Goal: Transaction & Acquisition: Book appointment/travel/reservation

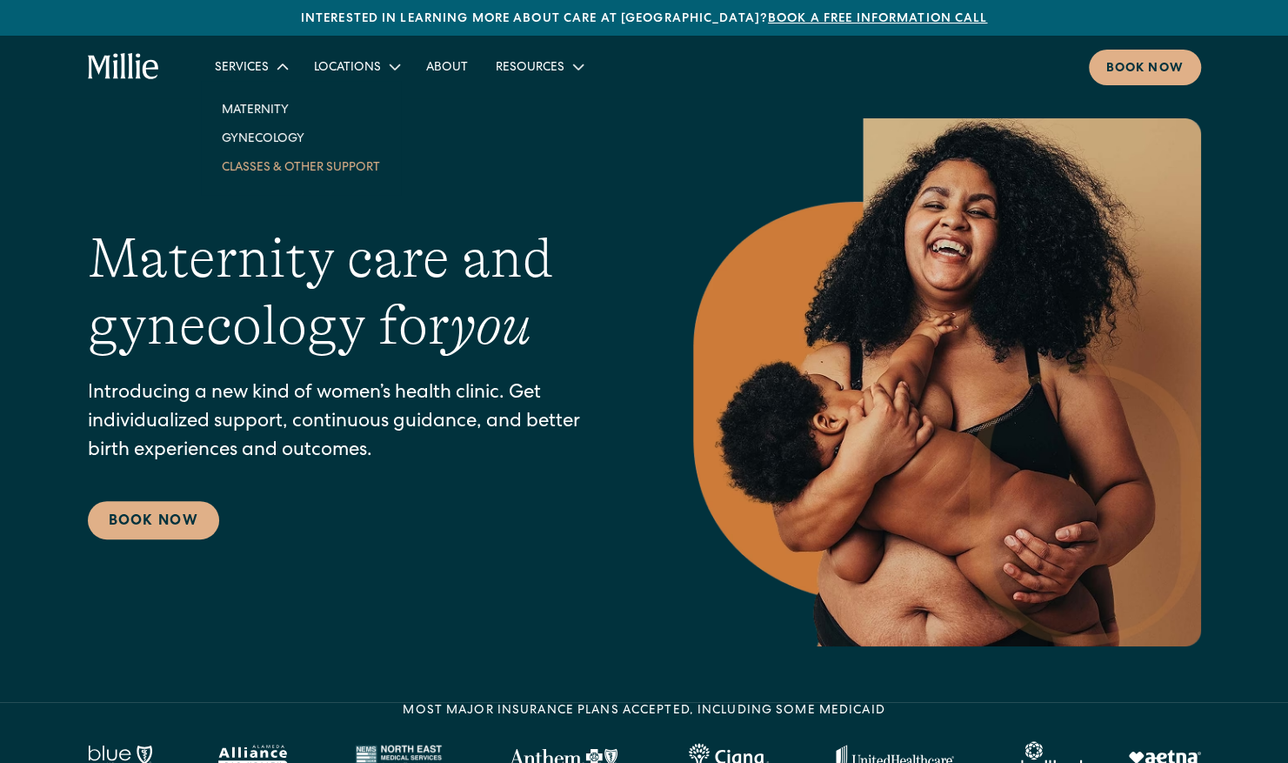
click at [275, 162] on link "Classes & Other Support" at bounding box center [301, 166] width 186 height 29
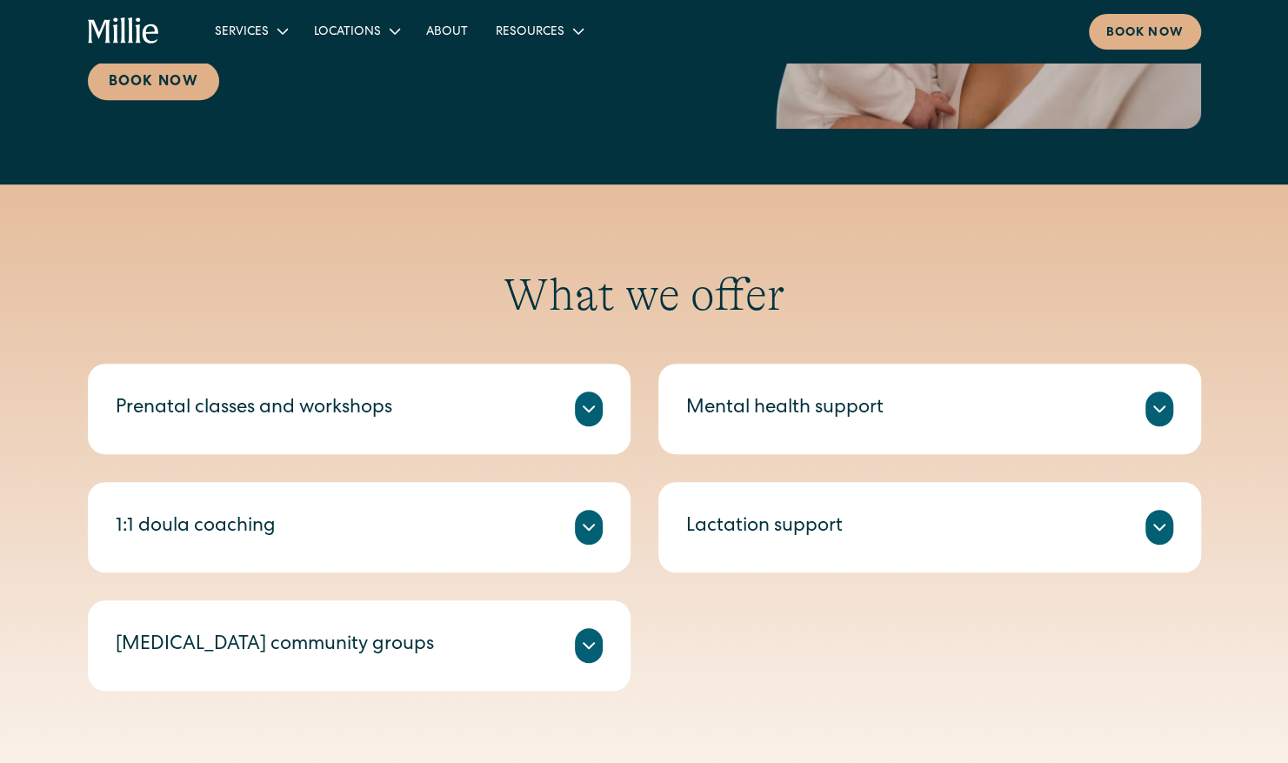
scroll to position [511, 0]
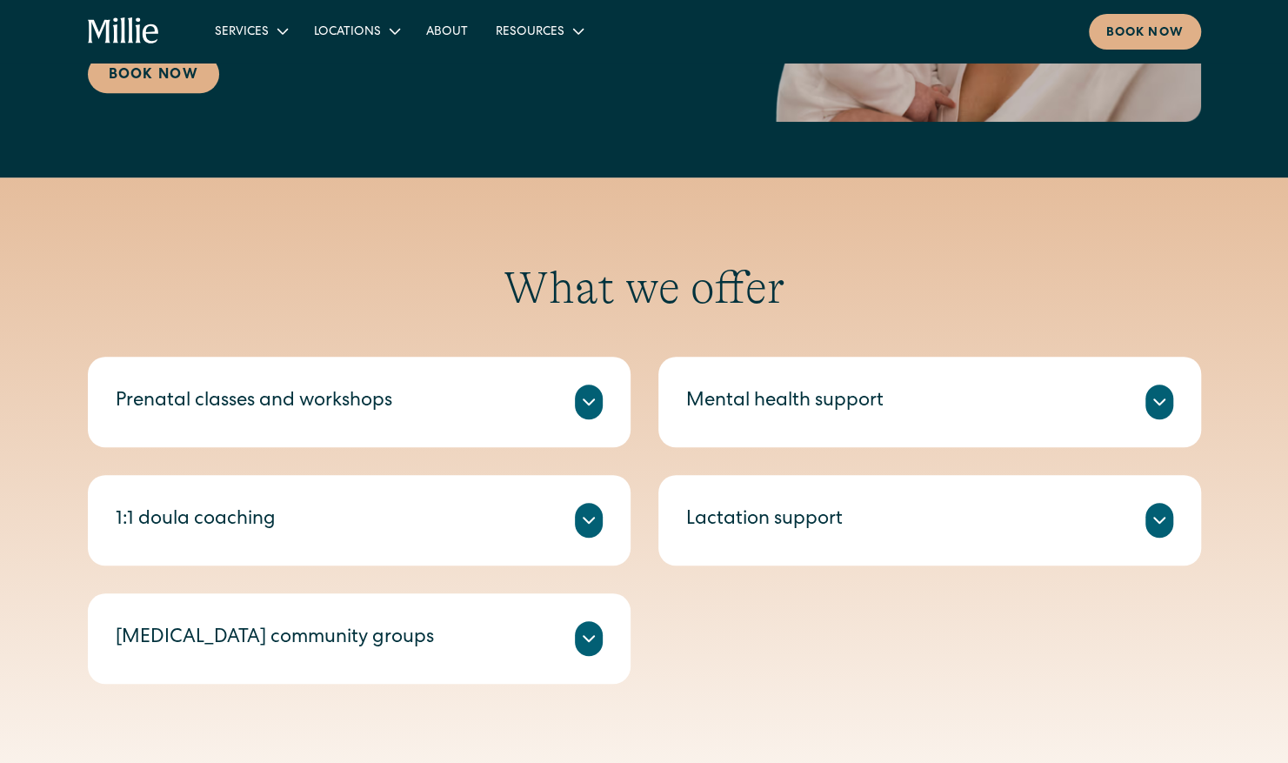
click at [398, 377] on div "Prenatal classes and workshops [PERSON_NAME]’s prenatal classes and workshops h…" at bounding box center [359, 402] width 543 height 90
click at [524, 410] on div "Prenatal classes and workshops" at bounding box center [359, 401] width 487 height 35
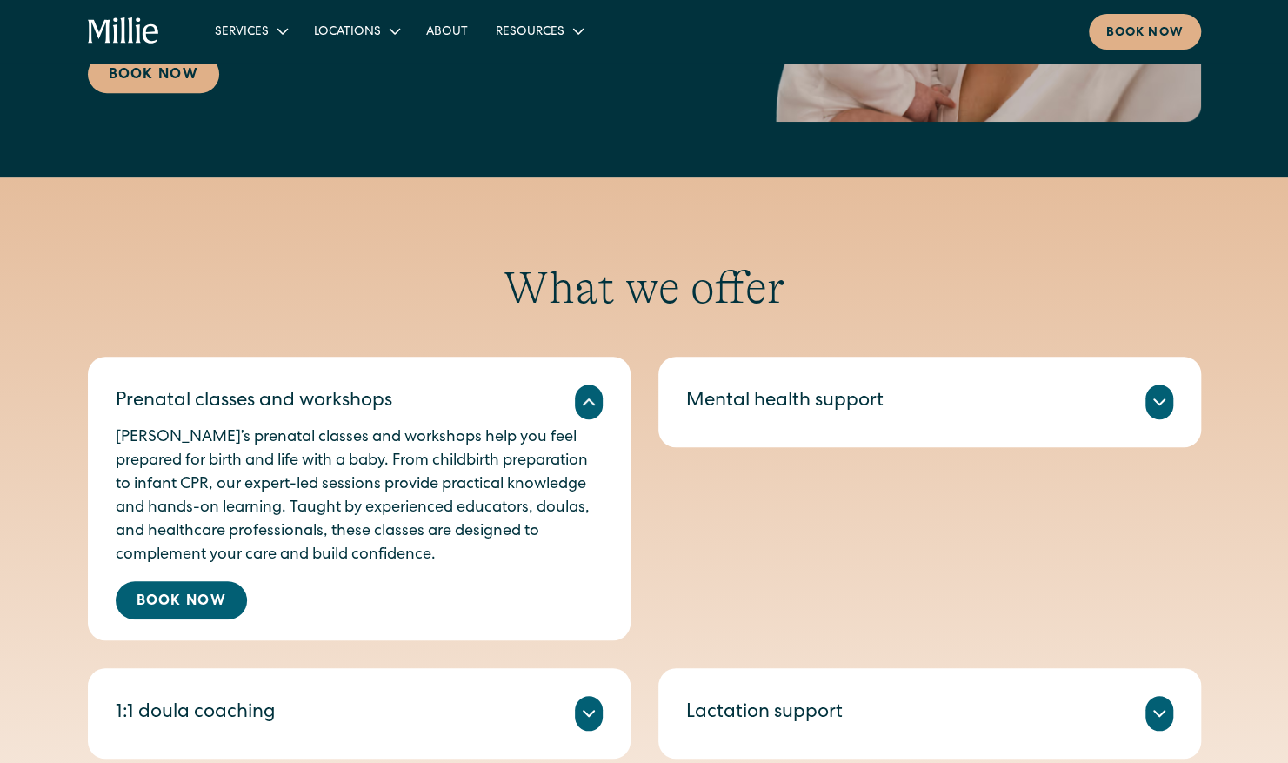
scroll to position [558, 0]
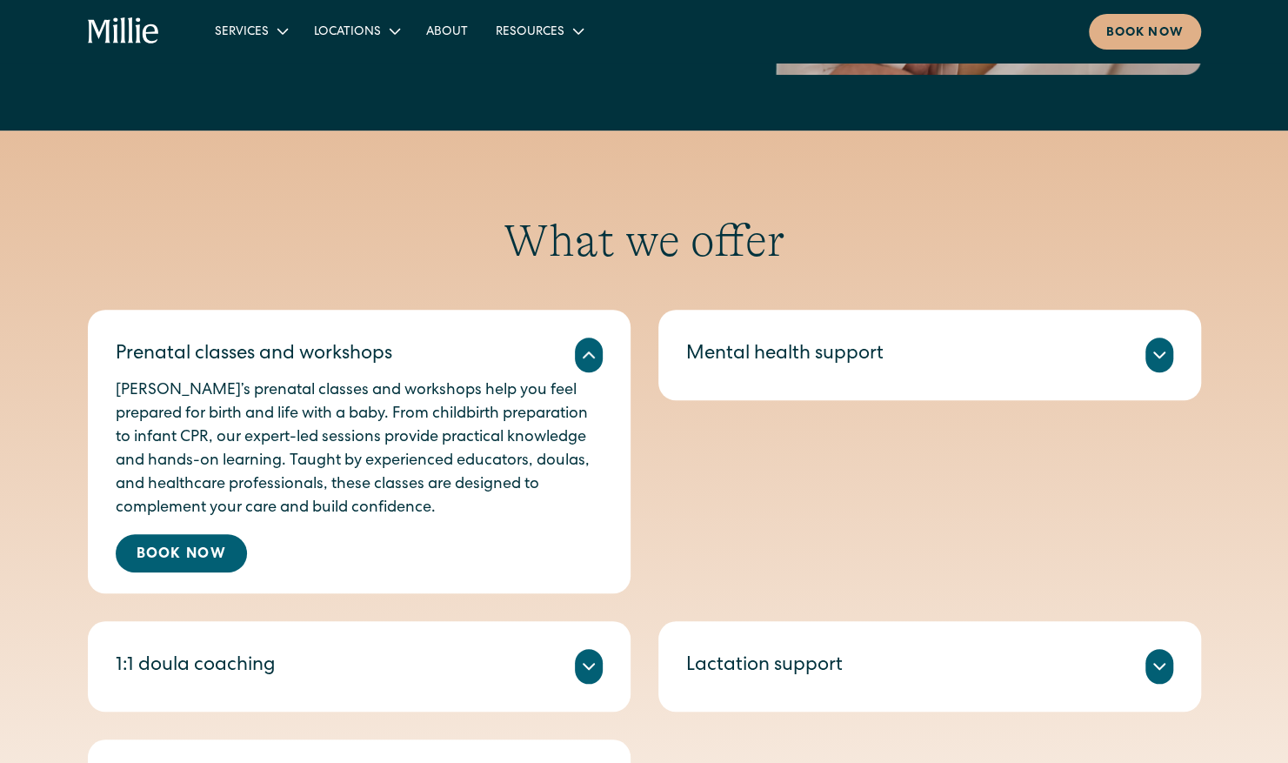
click at [562, 368] on div "Prenatal classes and workshops" at bounding box center [359, 355] width 487 height 35
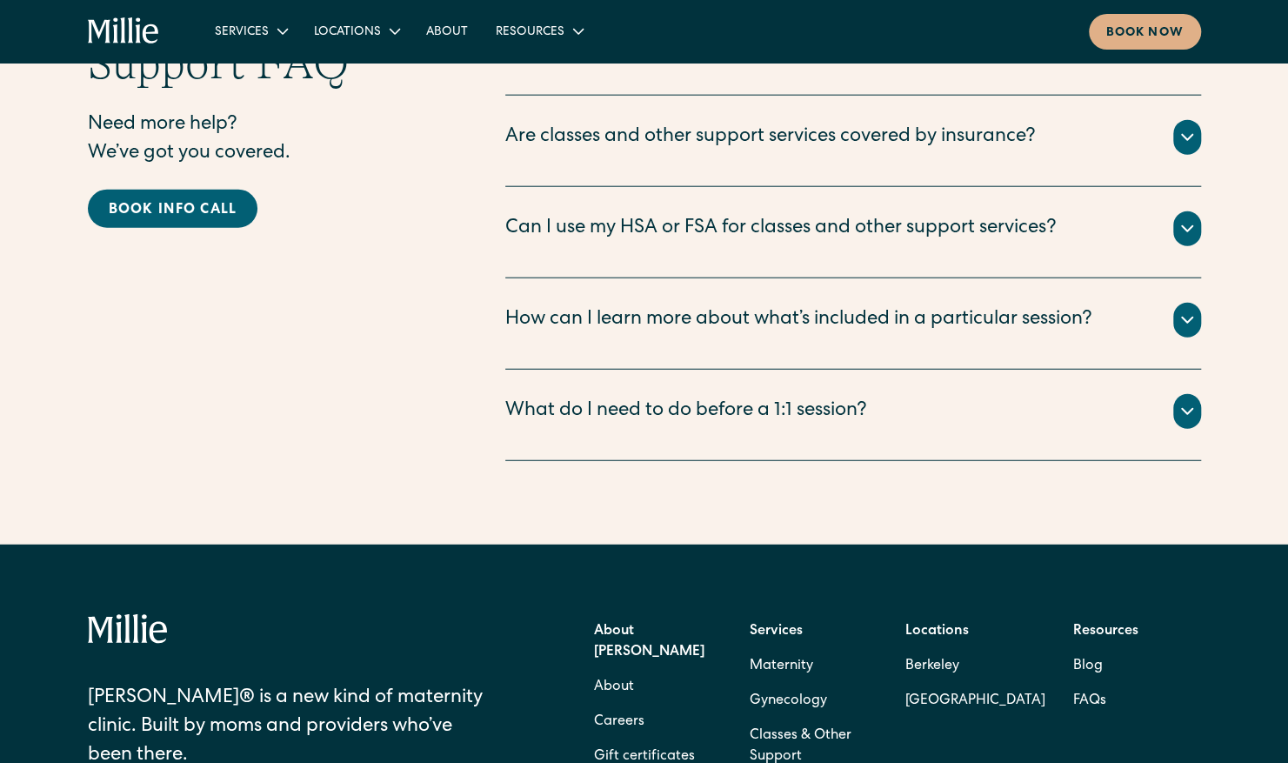
scroll to position [2469, 0]
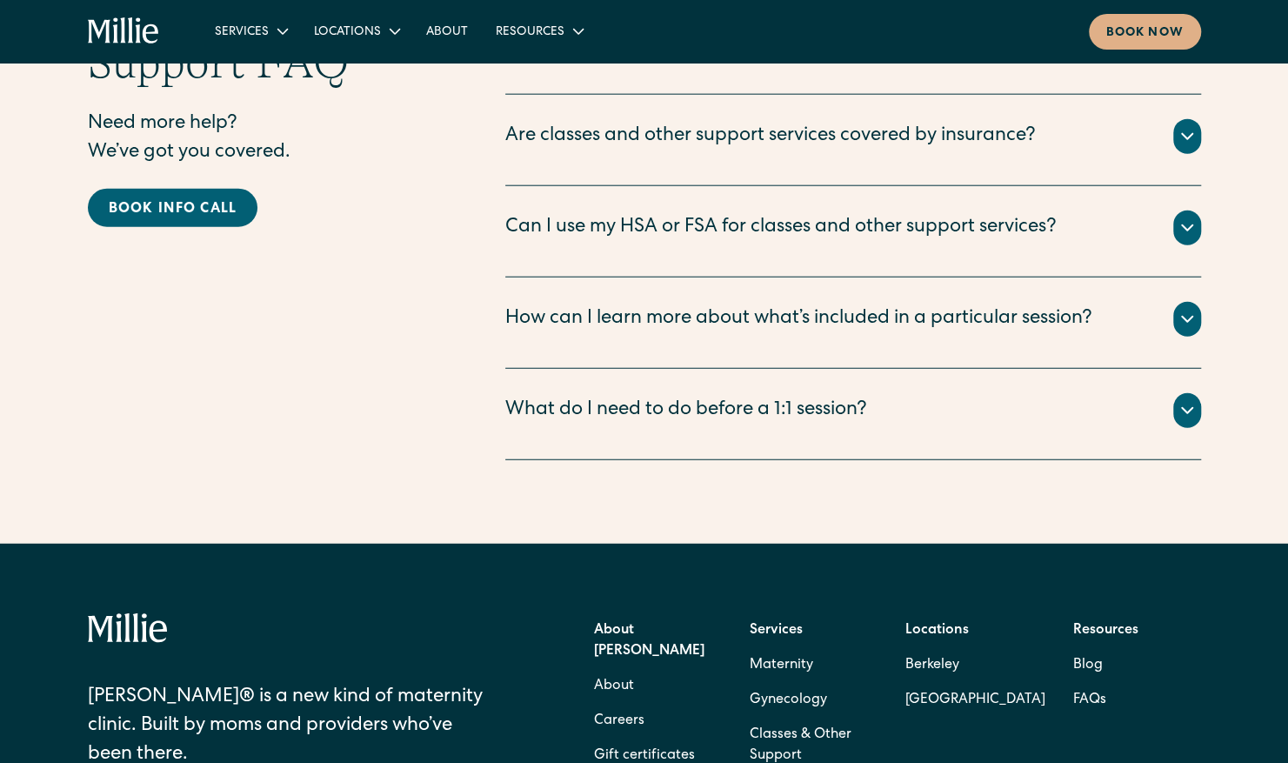
click at [811, 214] on div "Can I use my HSA or FSA for classes and other support services?" at bounding box center [781, 228] width 552 height 29
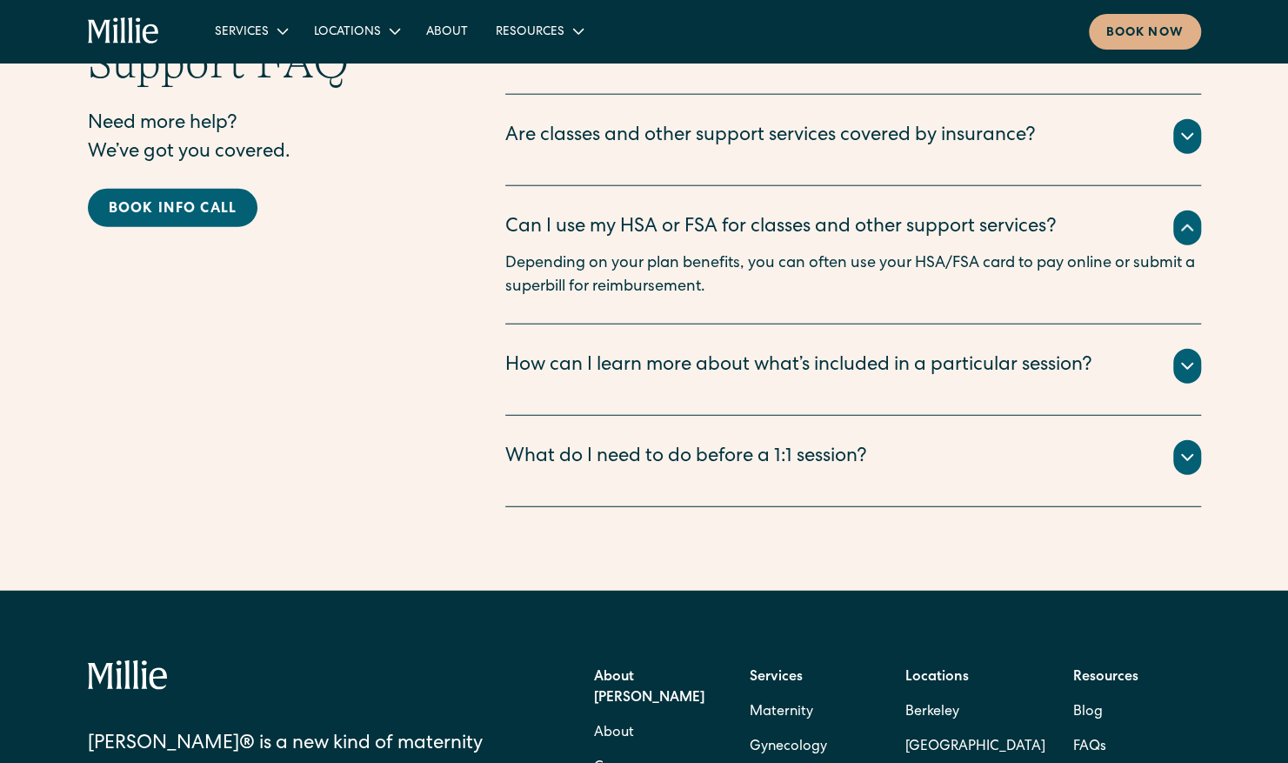
click at [811, 214] on div "Can I use my HSA or FSA for classes and other support services?" at bounding box center [781, 228] width 552 height 29
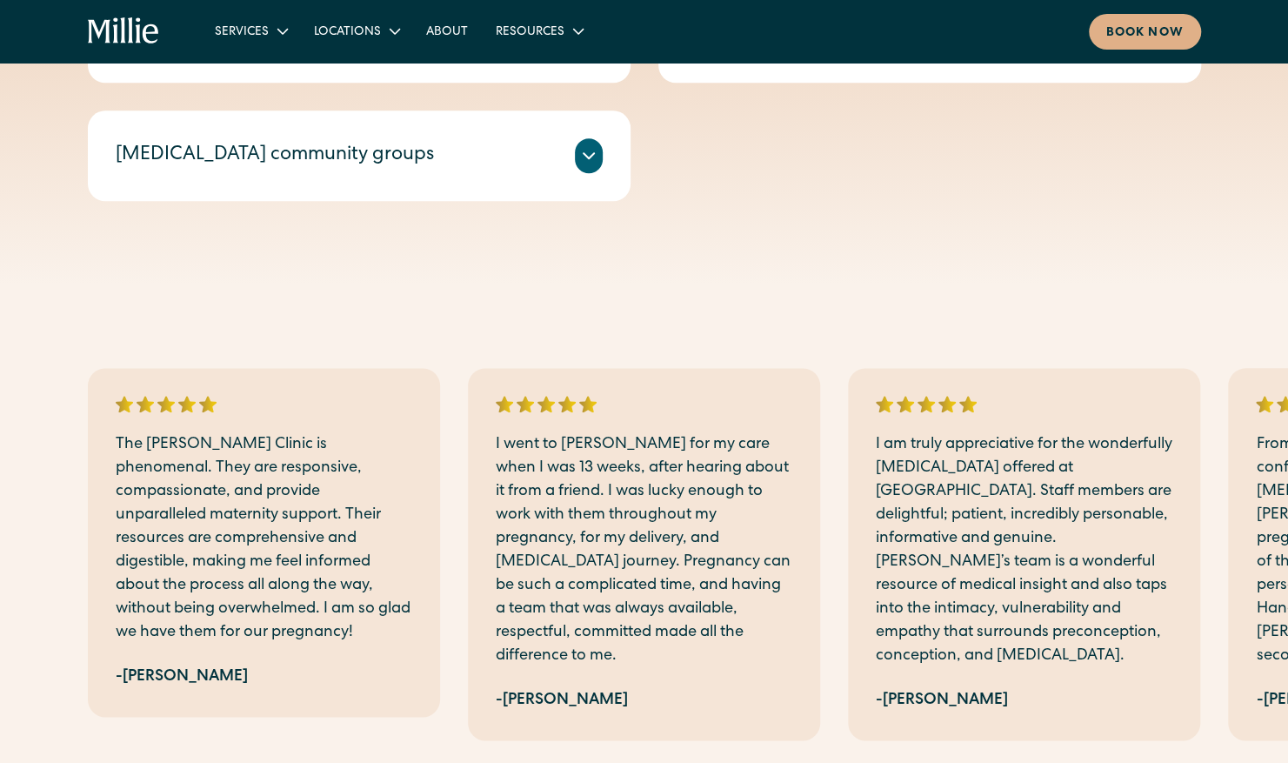
scroll to position [560, 0]
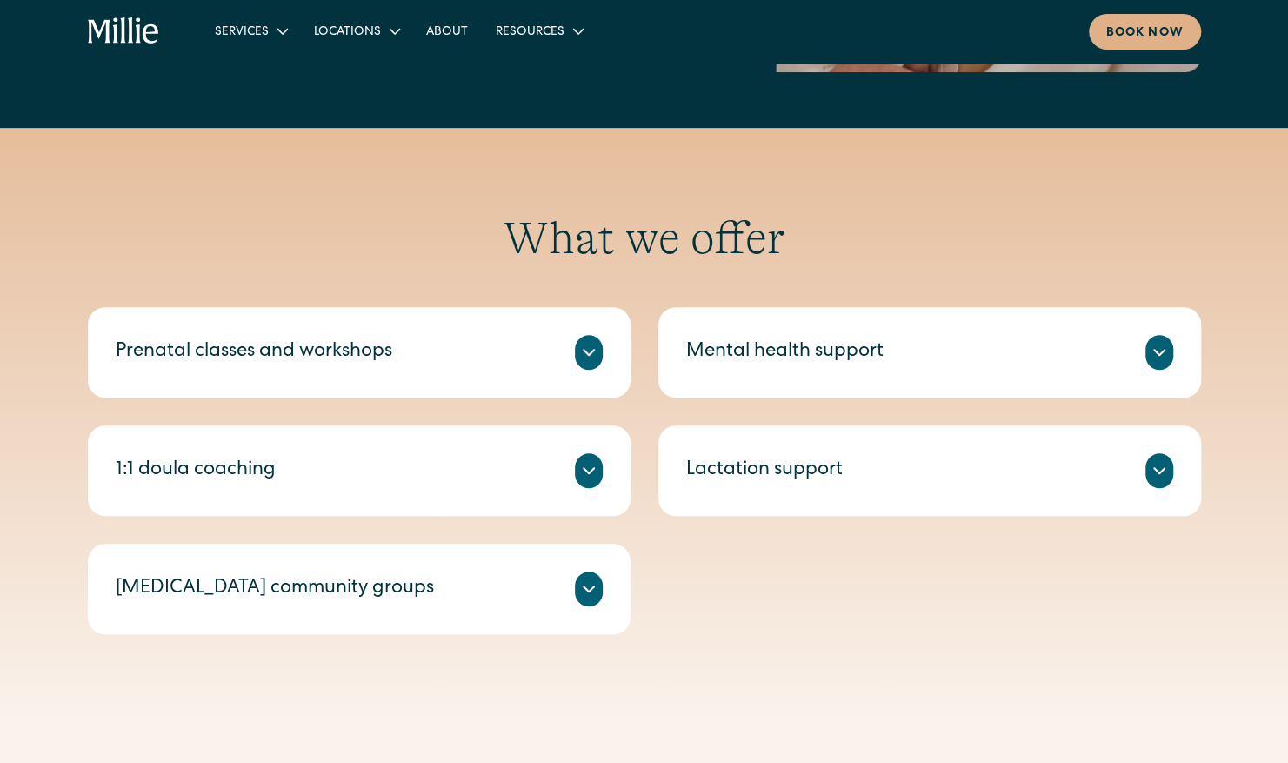
click at [591, 431] on div "1:1 doula coaching Millie Guides are experienced doulas who offer 1:1 sessions …" at bounding box center [359, 470] width 543 height 90
click at [597, 470] on icon at bounding box center [588, 470] width 21 height 21
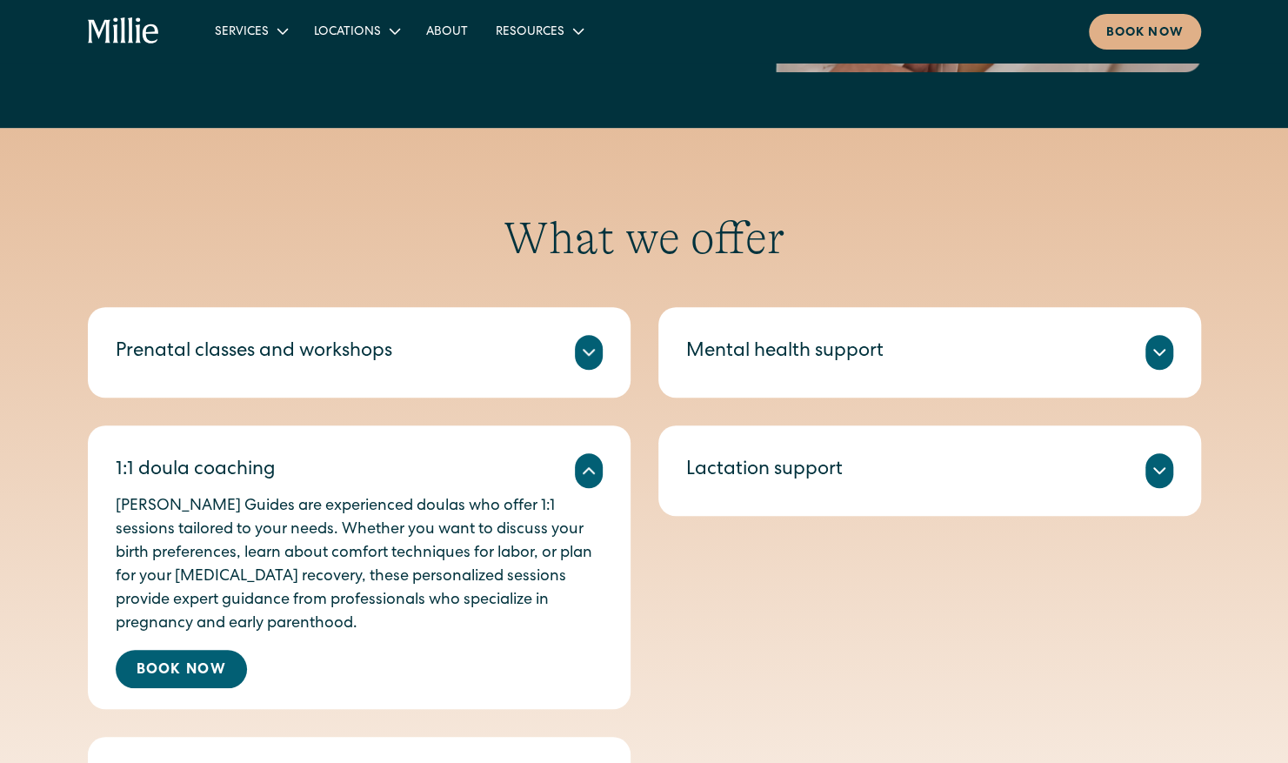
click at [511, 334] on div "Prenatal classes and workshops Millie’s prenatal classes and workshops help you…" at bounding box center [359, 352] width 543 height 90
click at [578, 348] on icon at bounding box center [588, 352] width 21 height 21
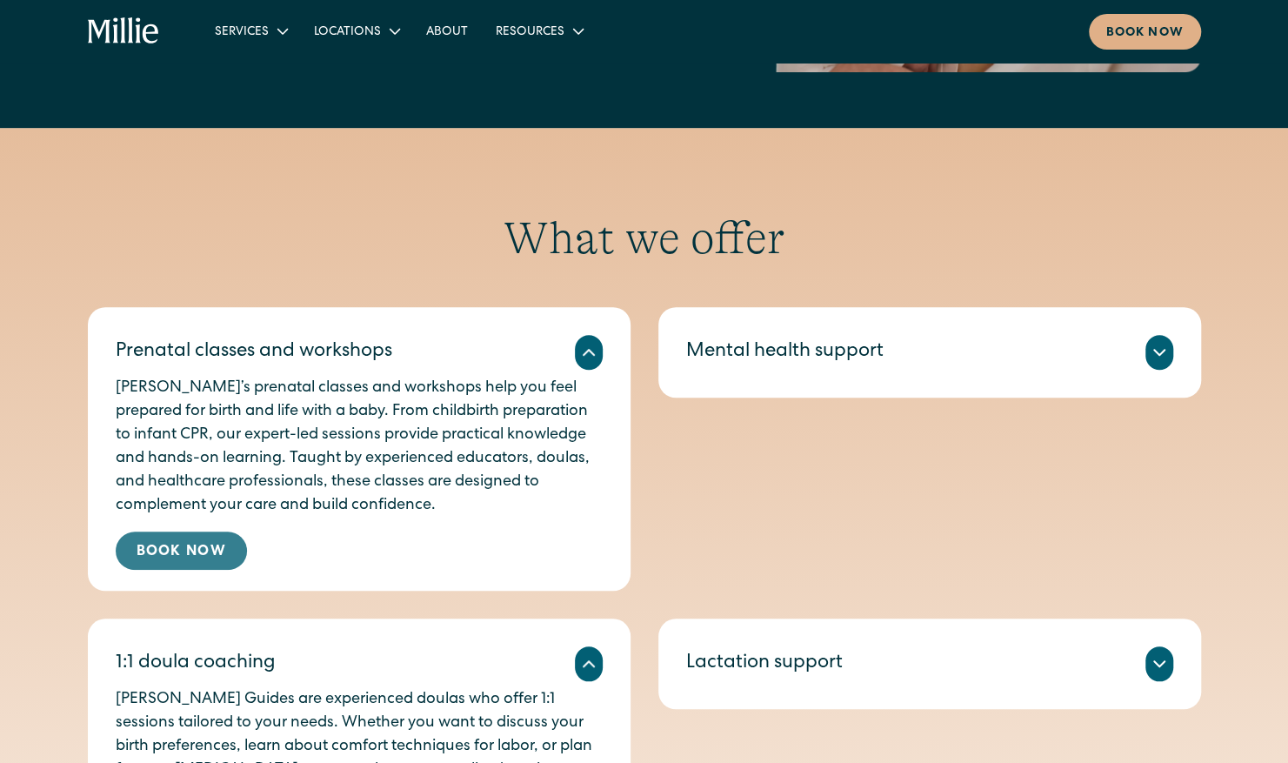
click at [219, 548] on link "Book Now" at bounding box center [181, 550] width 131 height 38
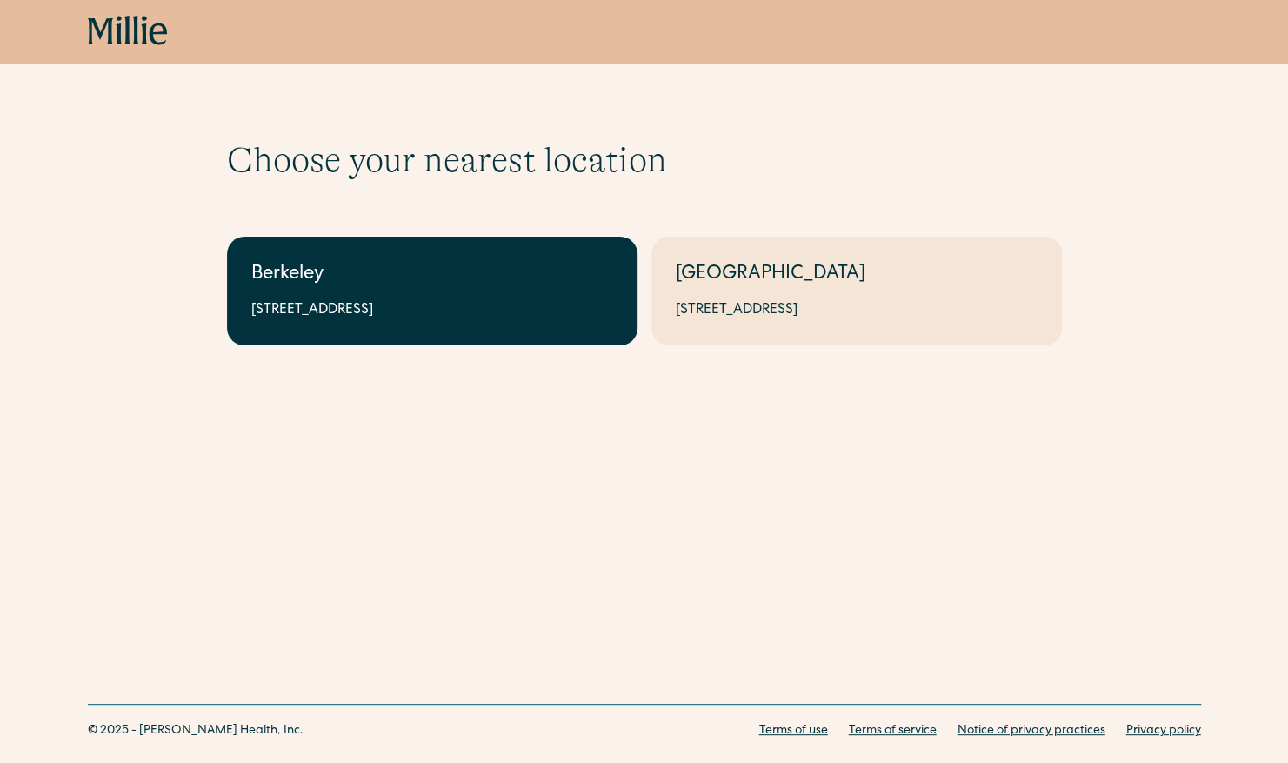
click at [471, 312] on div "2999 Regent St, Suite 524, Berkeley, CA 94705" at bounding box center [432, 310] width 362 height 21
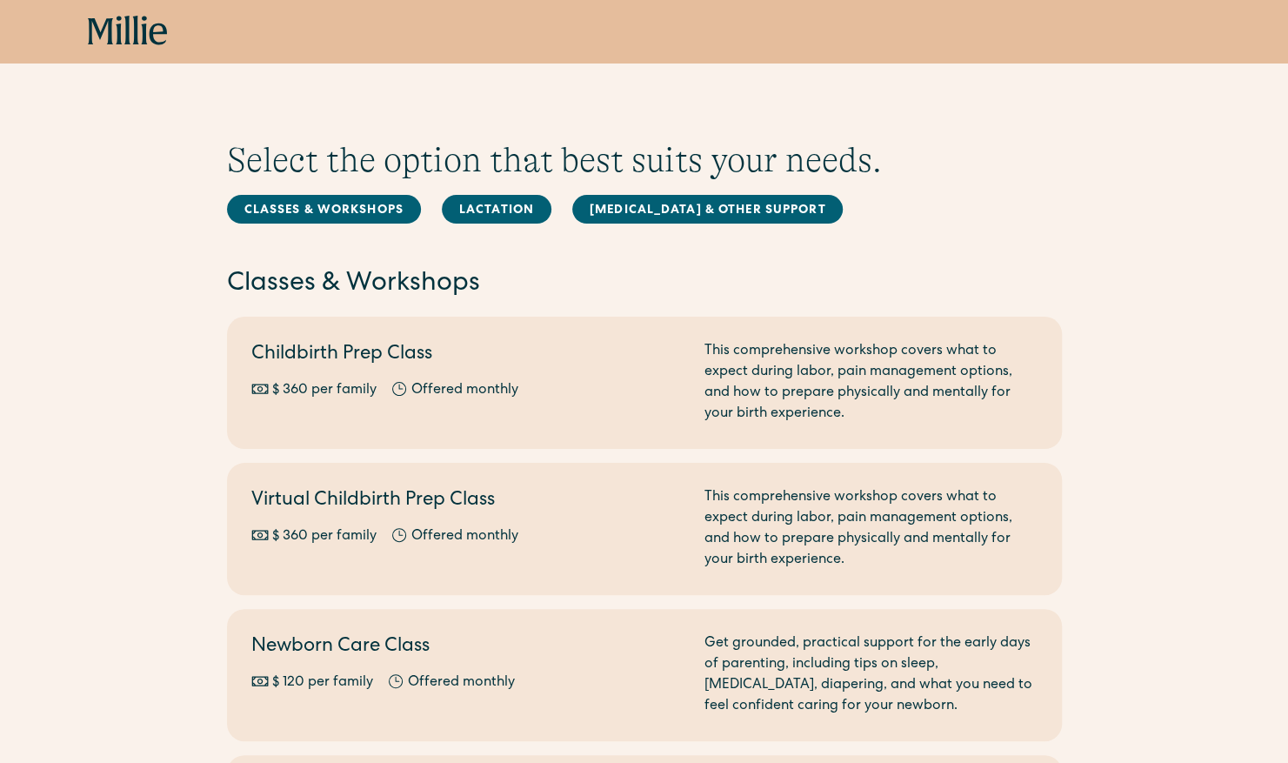
click at [525, 245] on div "Classes & Workshops Berkeley Childbirth Prep Class $ 360 per family Offered mon…" at bounding box center [644, 601] width 835 height 948
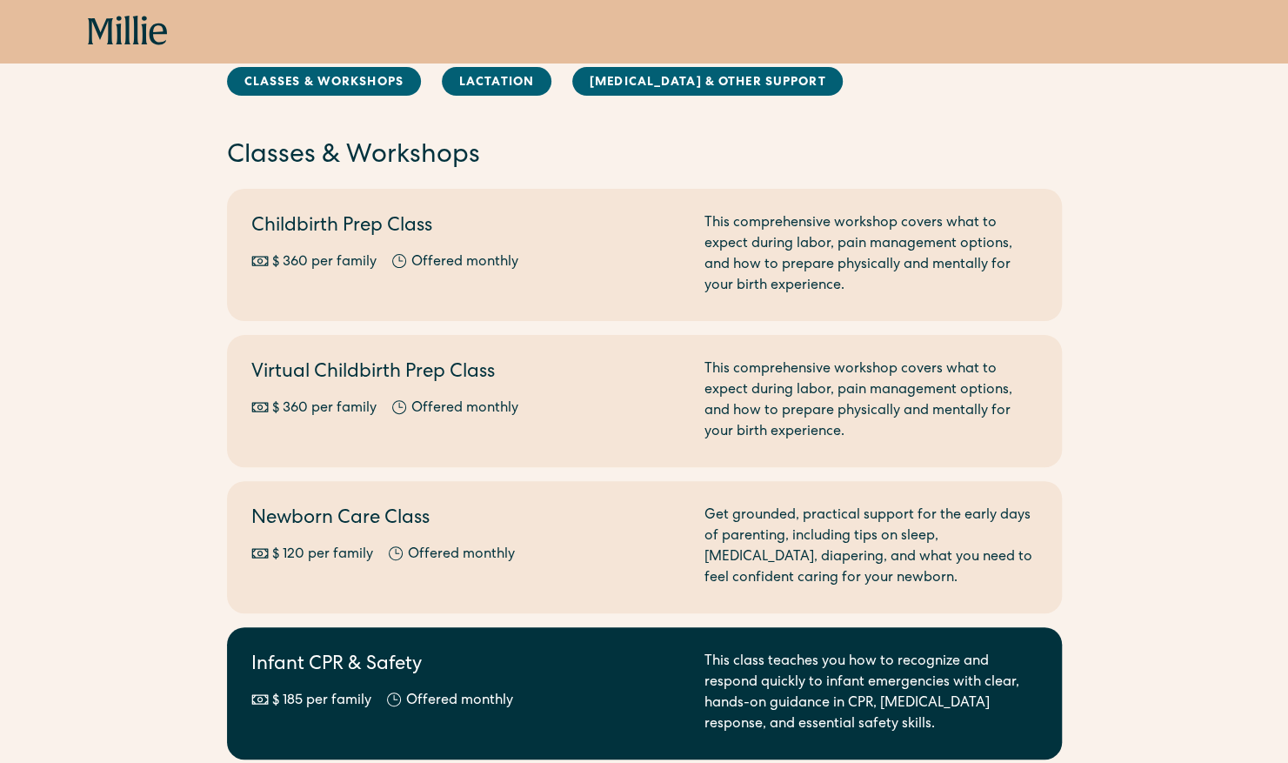
scroll to position [127, 0]
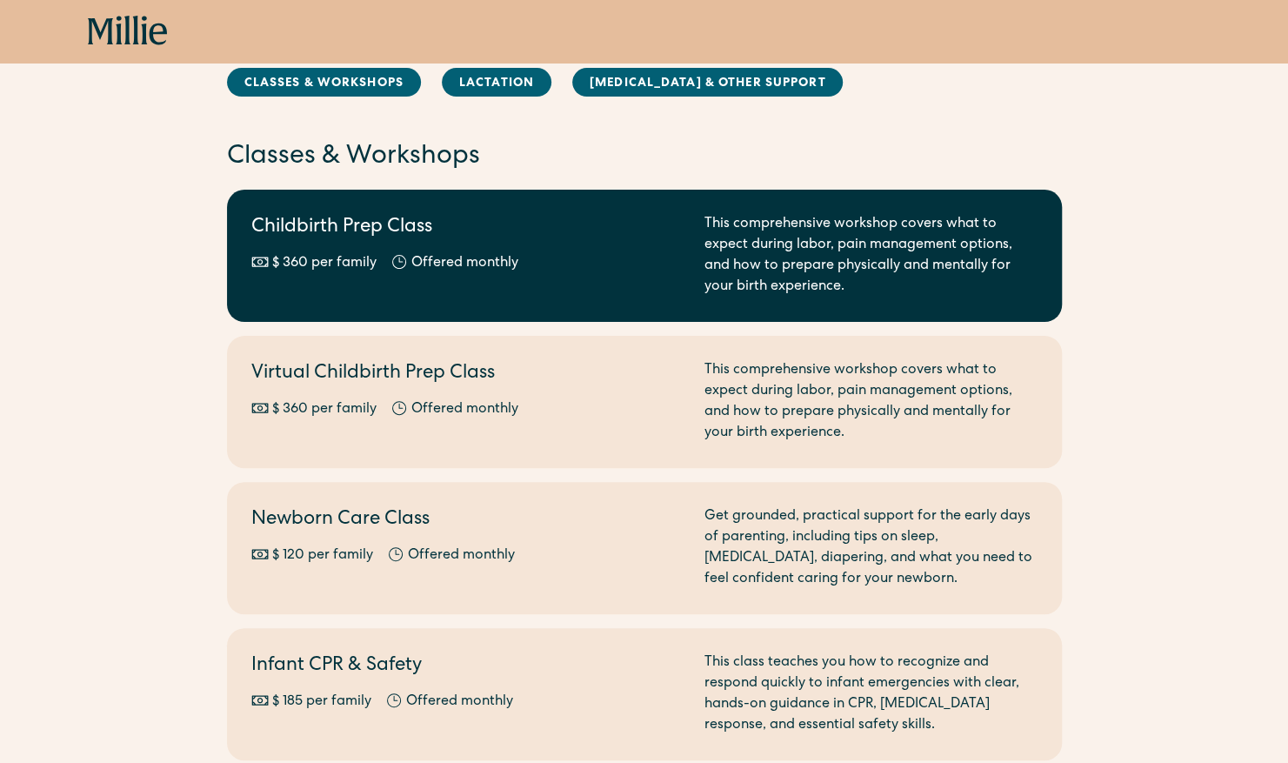
click at [616, 270] on div "$ 360 per family Offered monthly Every other month" at bounding box center [467, 263] width 432 height 21
